Goal: Task Accomplishment & Management: Manage account settings

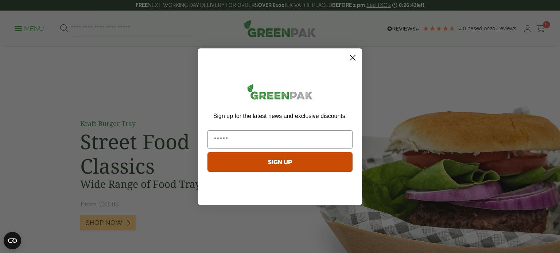
click at [353, 58] on icon "Close dialog" at bounding box center [352, 57] width 5 height 5
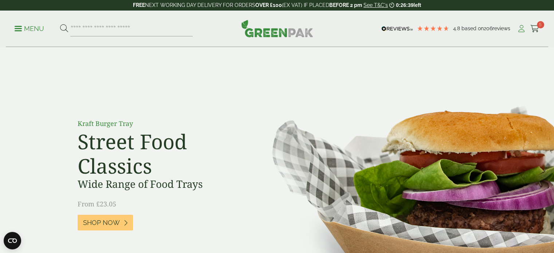
click at [521, 30] on icon at bounding box center [521, 28] width 9 height 7
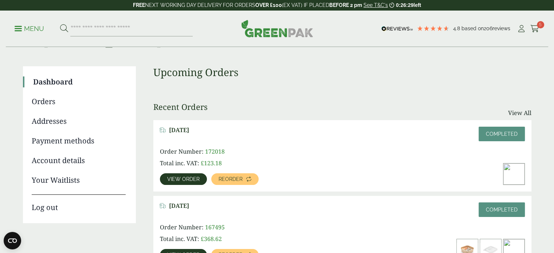
scroll to position [36, 0]
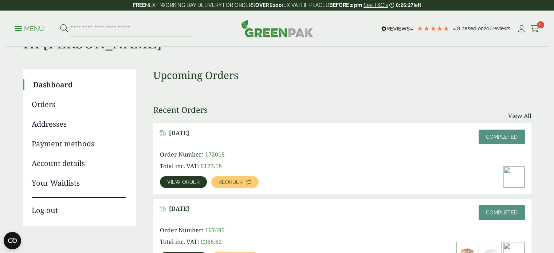
click at [60, 146] on link "Payment methods" at bounding box center [79, 144] width 94 height 11
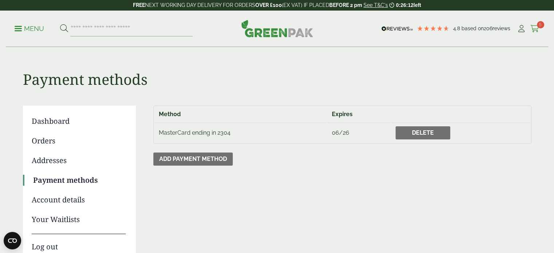
click at [537, 30] on icon at bounding box center [535, 28] width 9 height 7
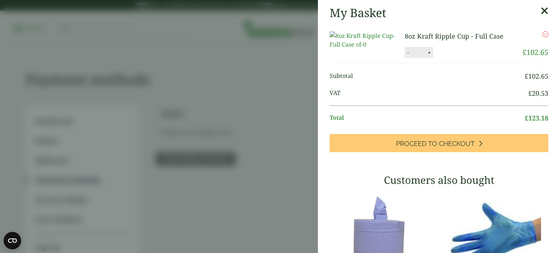
click at [542, 33] on icon "Remove this item" at bounding box center [545, 34] width 6 height 6
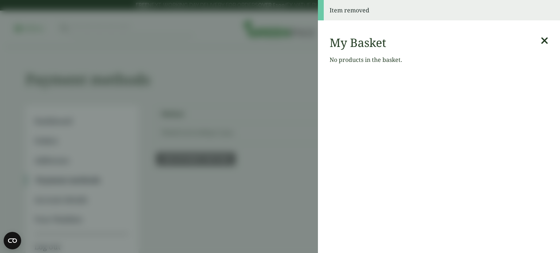
click at [541, 40] on icon at bounding box center [545, 41] width 8 height 10
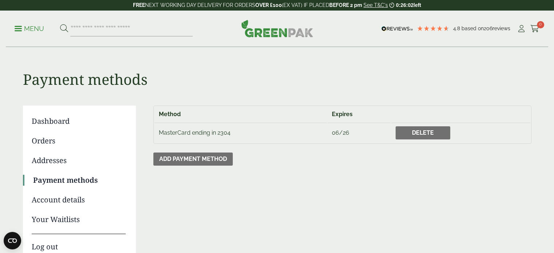
click at [40, 32] on p "Menu" at bounding box center [30, 28] width 30 height 9
